Goal: Find specific page/section: Find specific page/section

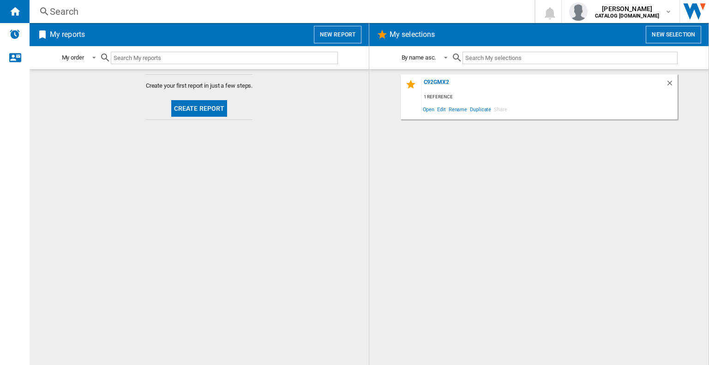
click at [99, 14] on div "Search" at bounding box center [280, 11] width 461 height 13
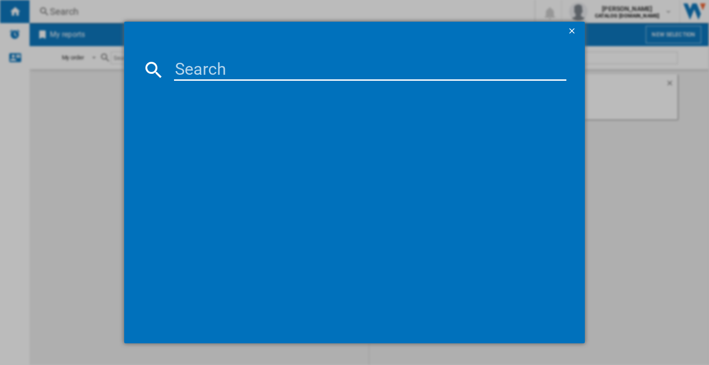
click at [187, 67] on input at bounding box center [370, 70] width 392 height 22
type input "c92gpx2"
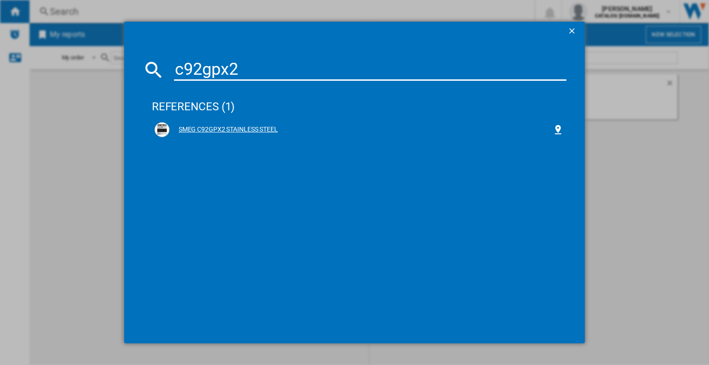
drag, startPoint x: 234, startPoint y: 131, endPoint x: 220, endPoint y: 132, distance: 14.4
click at [220, 132] on div "SMEG C92GPX2 STAINLESS STEEL" at bounding box center [360, 129] width 383 height 9
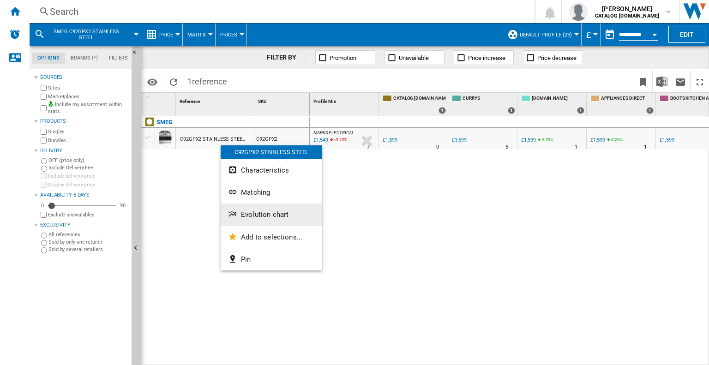
click at [264, 206] on button "Evolution chart" at bounding box center [272, 214] width 102 height 22
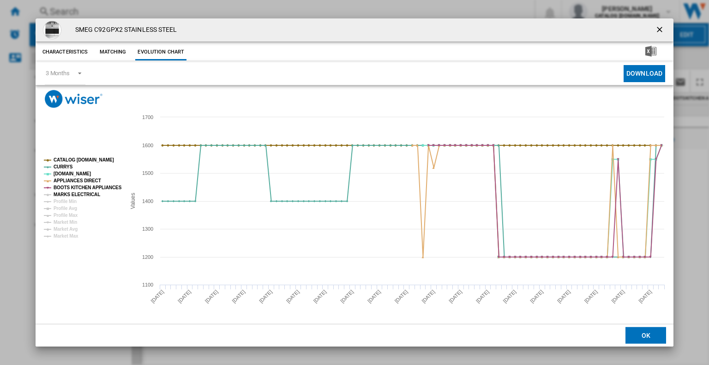
click at [69, 193] on tspan "MARKS ELECTRICAL" at bounding box center [77, 194] width 47 height 5
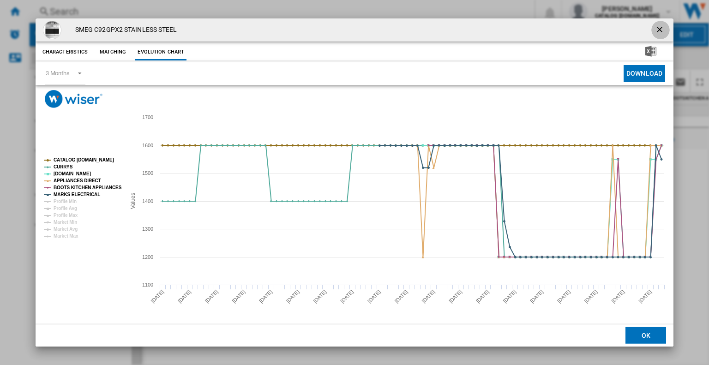
click at [653, 29] on button "Product popup" at bounding box center [660, 30] width 18 height 18
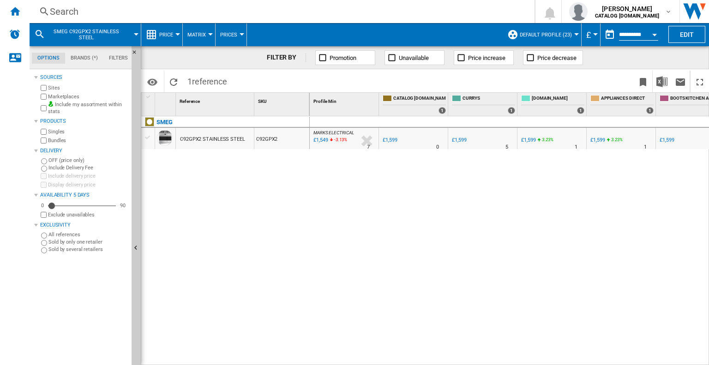
click at [78, 11] on div "Search" at bounding box center [280, 11] width 461 height 13
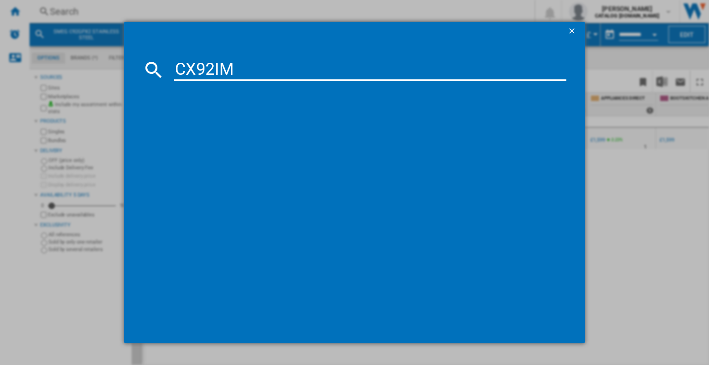
type input "CX92IM"
click at [225, 131] on div "SMEG CX92IM STAINLESS STEEL" at bounding box center [360, 129] width 383 height 9
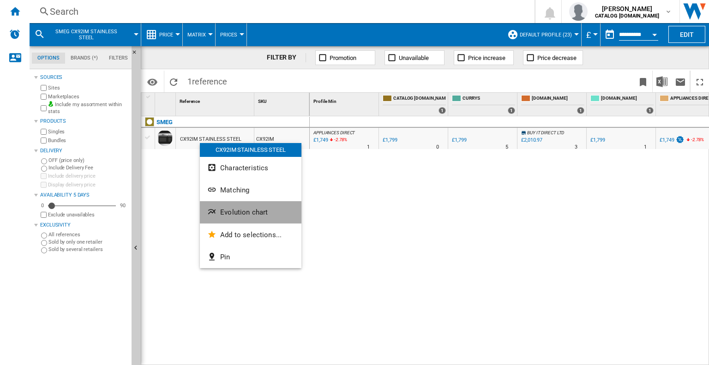
click at [226, 213] on span "Evolution chart" at bounding box center [244, 212] width 48 height 8
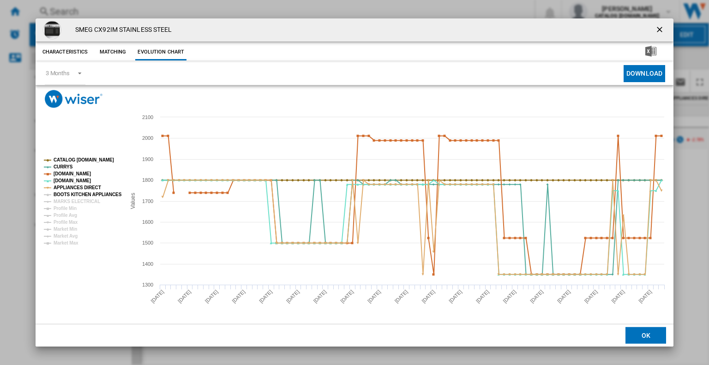
click at [60, 195] on tspan "BOOTS KITCHEN APPLIANCES" at bounding box center [88, 194] width 68 height 5
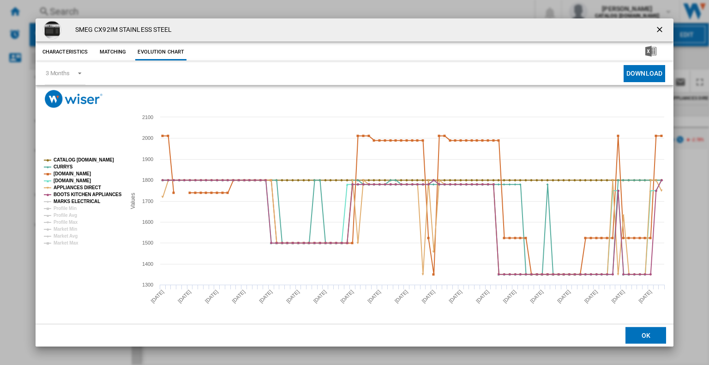
click at [72, 202] on tspan "MARKS ELECTRICAL" at bounding box center [77, 201] width 47 height 5
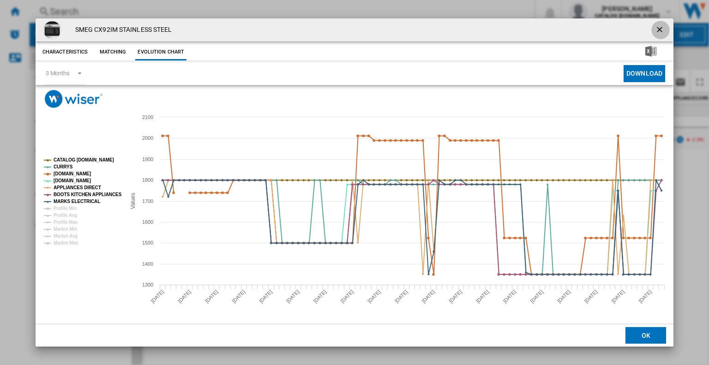
click at [662, 25] on ng-md-icon "getI18NText('BUTTONS.CLOSE_DIALOG')" at bounding box center [660, 30] width 11 height 11
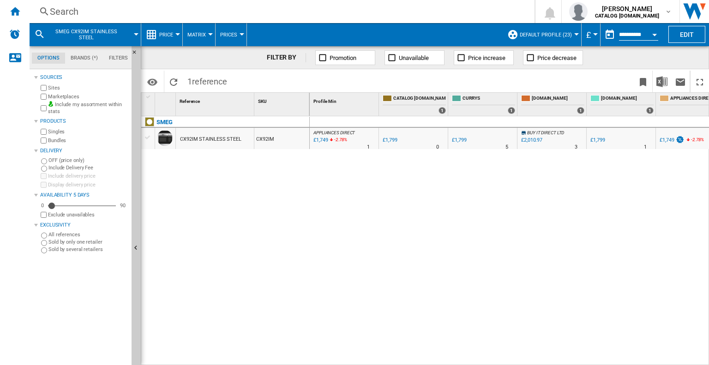
click at [71, 16] on div "Search" at bounding box center [280, 11] width 461 height 13
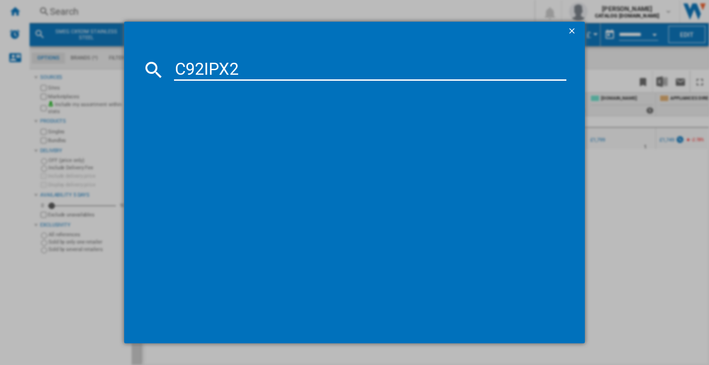
type input "C92IPX2"
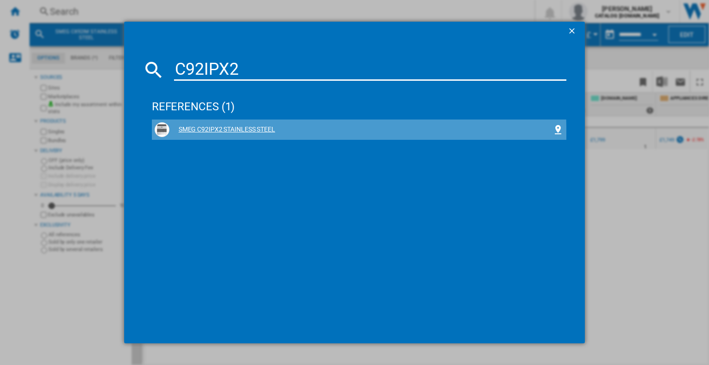
click at [213, 137] on div "SMEG C92IPX2 STAINLESS STEEL" at bounding box center [359, 129] width 409 height 15
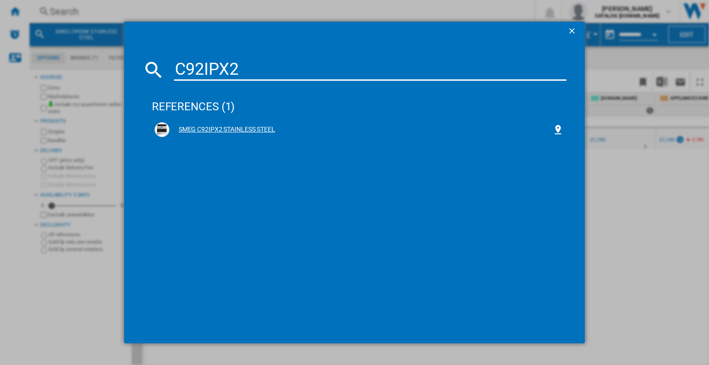
click at [213, 134] on div "SMEG C92IPX2 STAINLESS STEEL" at bounding box center [359, 129] width 409 height 15
drag, startPoint x: 213, startPoint y: 134, endPoint x: 204, endPoint y: 131, distance: 9.9
click at [204, 131] on div "SMEG C92IPX2 STAINLESS STEEL" at bounding box center [360, 129] width 383 height 9
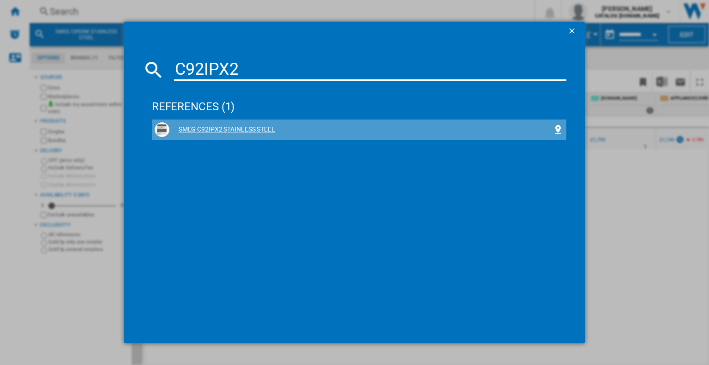
click at [204, 131] on div "SMEG C92IPX2 STAINLESS STEEL" at bounding box center [360, 129] width 383 height 9
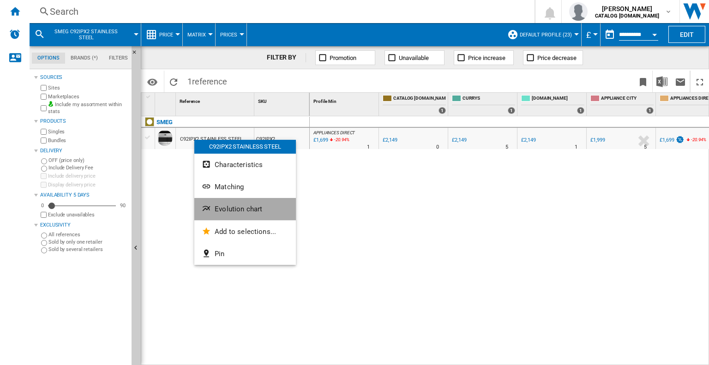
click at [236, 207] on span "Evolution chart" at bounding box center [239, 209] width 48 height 8
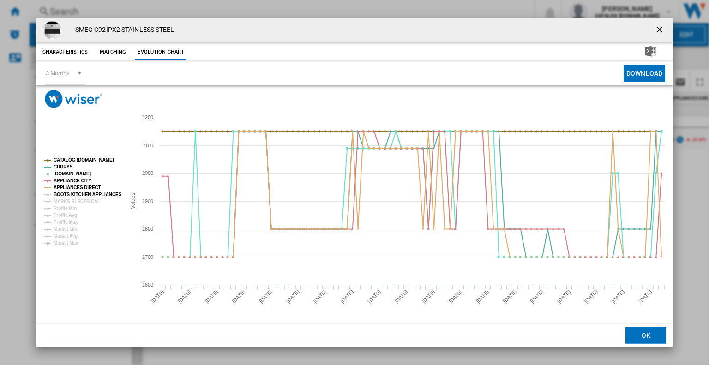
click at [69, 192] on tspan "BOOTS KITCHEN APPLIANCES" at bounding box center [88, 194] width 68 height 5
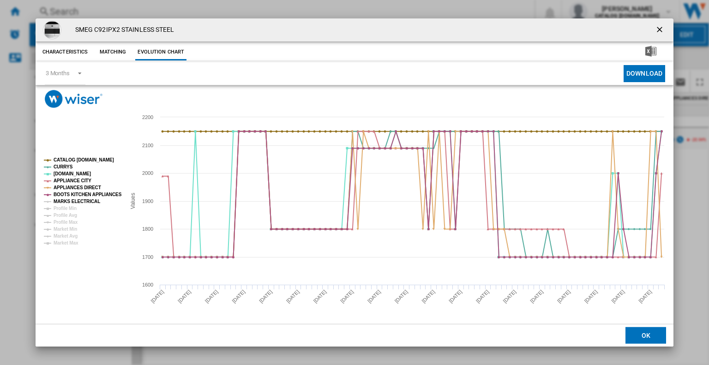
click at [72, 199] on tspan "MARKS ELECTRICAL" at bounding box center [77, 201] width 47 height 5
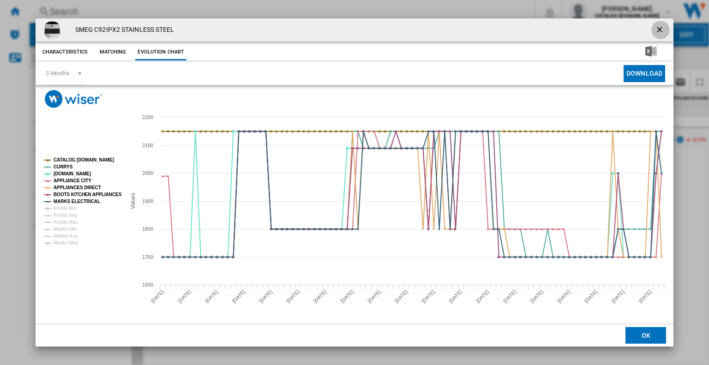
click at [666, 31] on button "Product popup" at bounding box center [660, 30] width 18 height 18
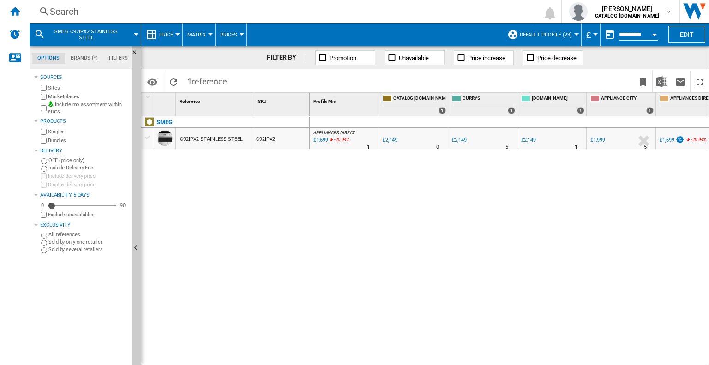
click at [76, 7] on div "Search" at bounding box center [280, 11] width 461 height 13
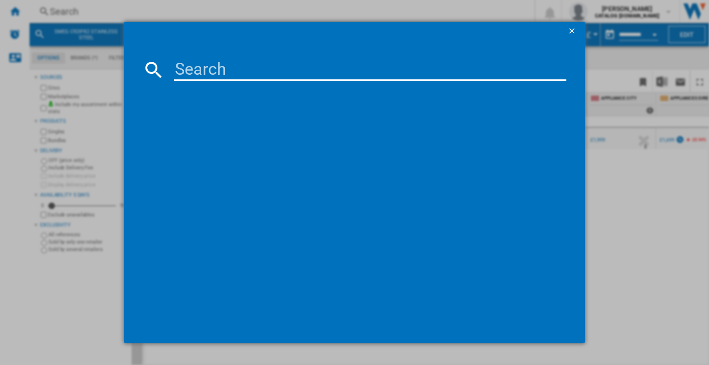
type input "SF64M3TVX"
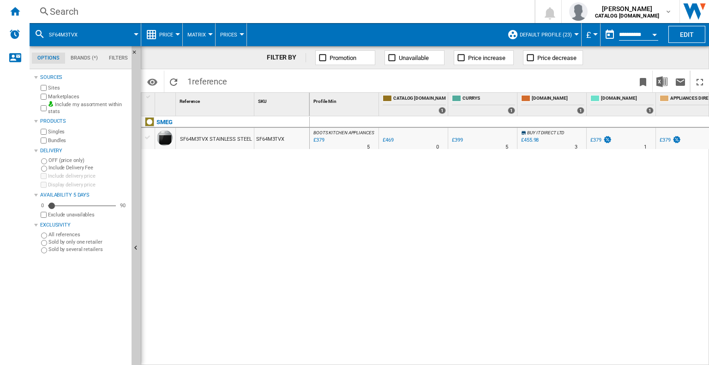
click at [192, 311] on div "SMEG SF64M3TVX STAINLESS STEEL SF64M3TVX" at bounding box center [225, 238] width 168 height 245
